Goal: Contribute content

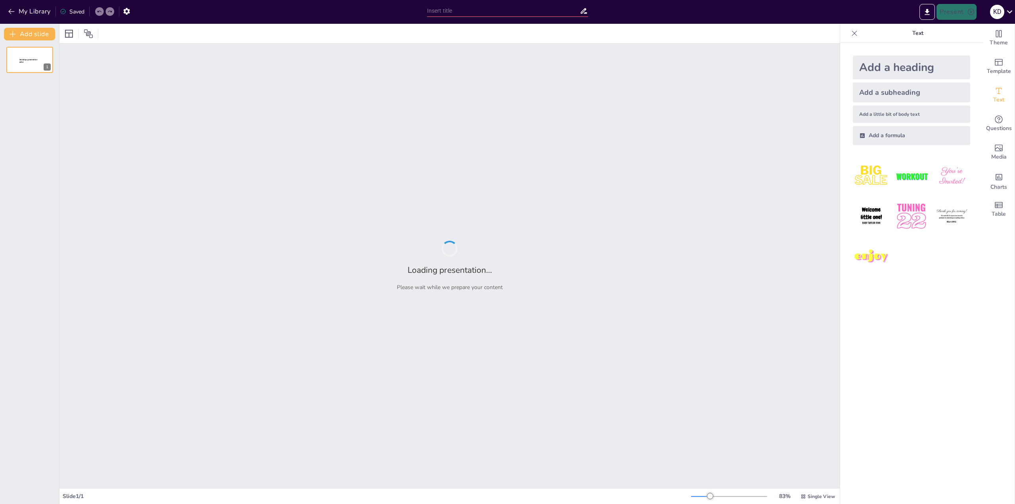
type input "Achieving Market Success: The VYPR Advantage in Product Intelligence"
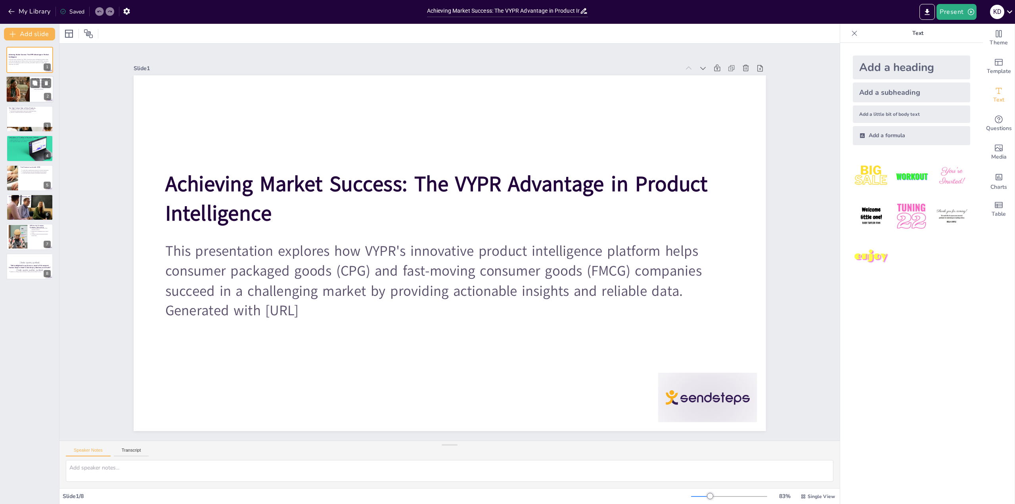
click at [36, 88] on p "Rapid promotional shifts can change market share instantly." at bounding box center [42, 88] width 17 height 3
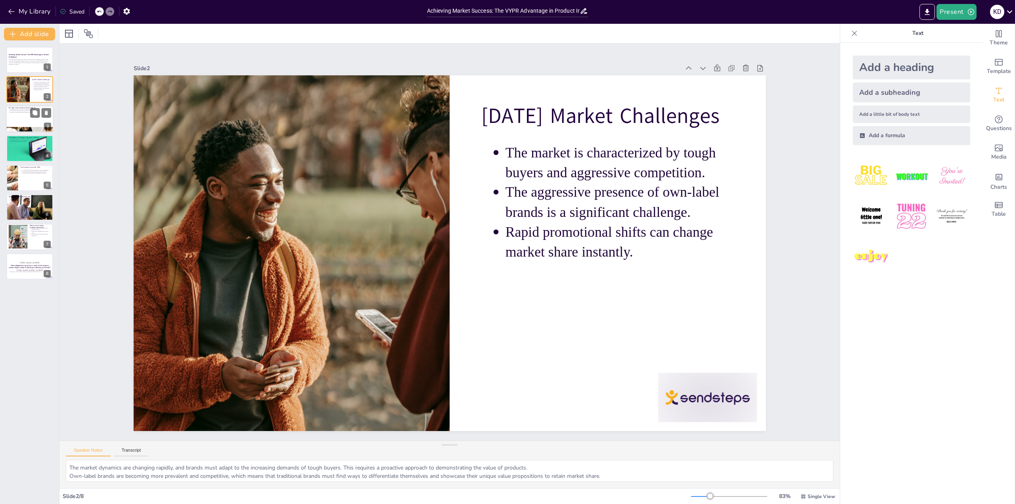
click at [28, 117] on div at bounding box center [30, 118] width 48 height 27
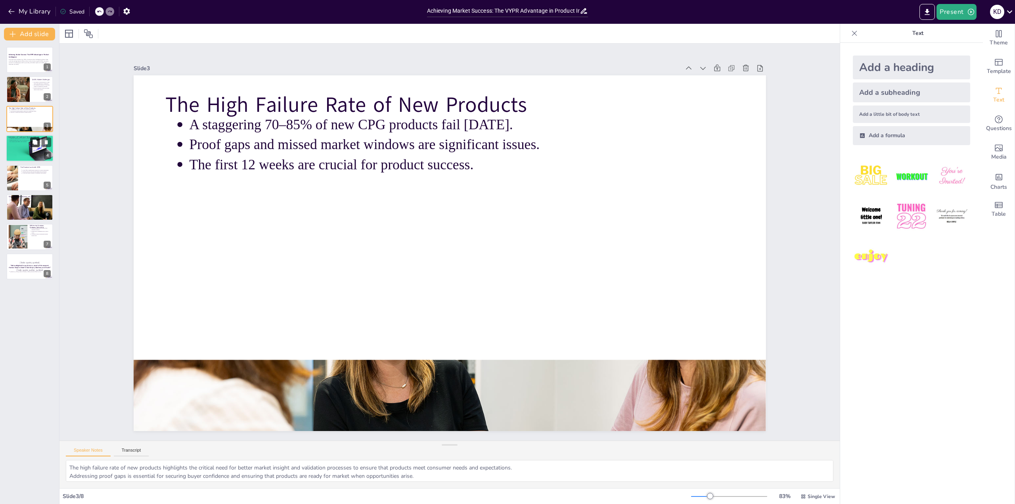
click at [33, 143] on icon at bounding box center [35, 142] width 5 height 5
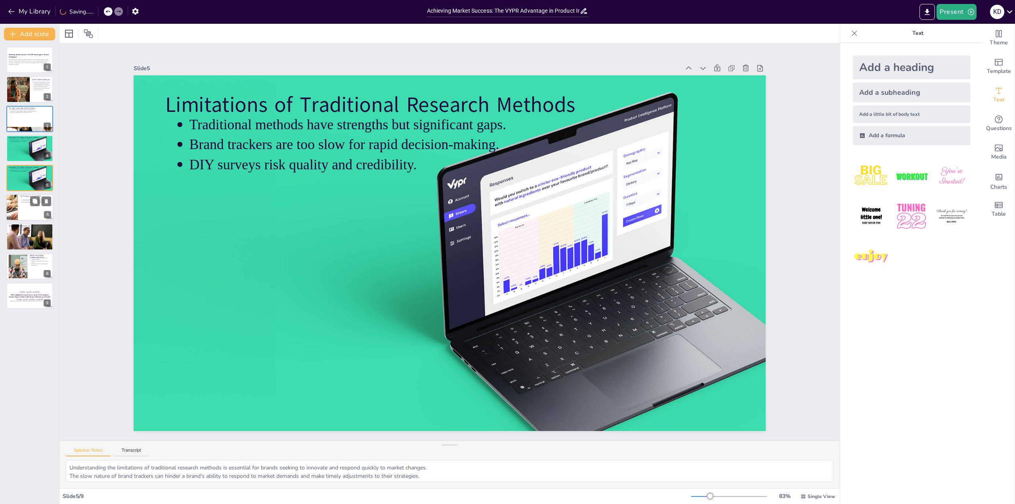
click at [29, 194] on div "The Promise Land with VYPR VYPR offers a transformative approach to product int…" at bounding box center [30, 207] width 48 height 27
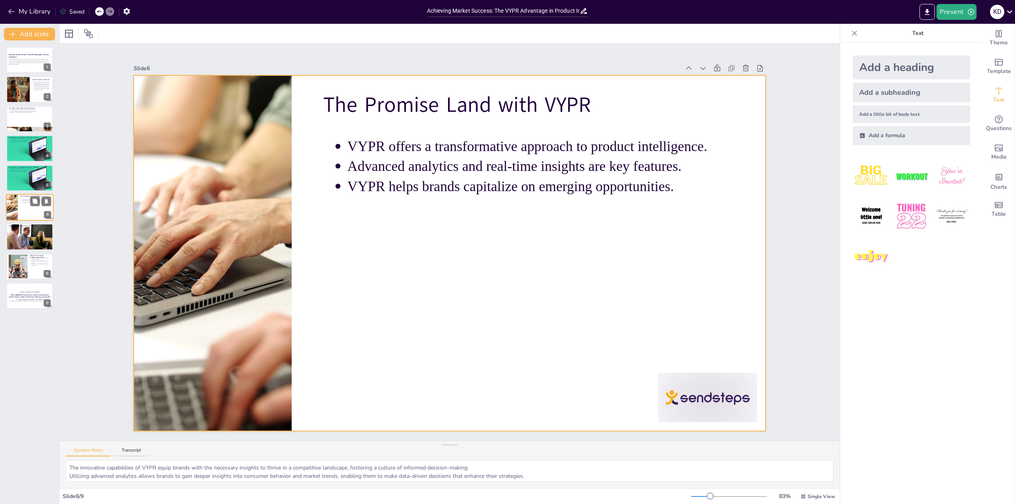
click at [32, 217] on div at bounding box center [30, 207] width 48 height 27
click at [33, 230] on icon at bounding box center [35, 230] width 5 height 5
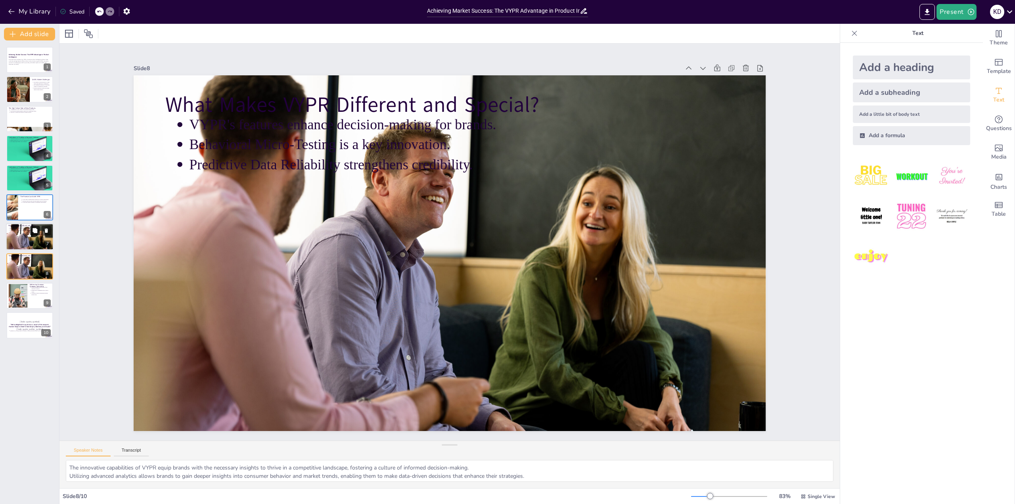
type textarea "The unique features of VYPR provide brands with the insights they need to make …"
click at [32, 254] on div "Achieving Market Success: The VYPR Advantage in Product Intelligence This prese…" at bounding box center [29, 193] width 59 height 292
